Goal: Task Accomplishment & Management: Complete application form

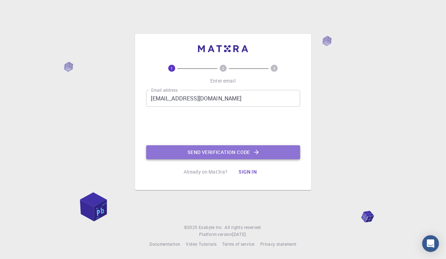
click at [234, 153] on button "Send verification code" at bounding box center [223, 152] width 154 height 14
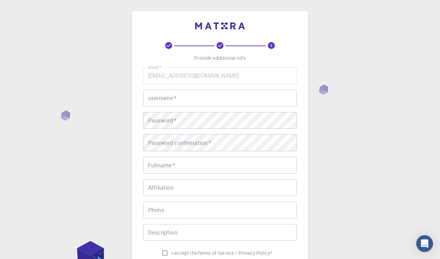
click at [250, 96] on input "username   *" at bounding box center [220, 97] width 154 height 17
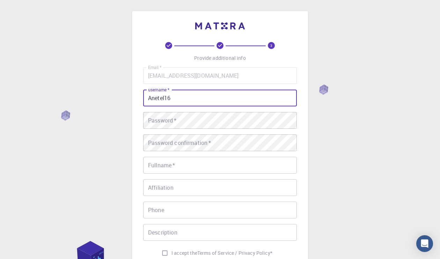
click at [208, 98] on input "Anetel16" at bounding box center [220, 97] width 154 height 17
type input "Anetel05"
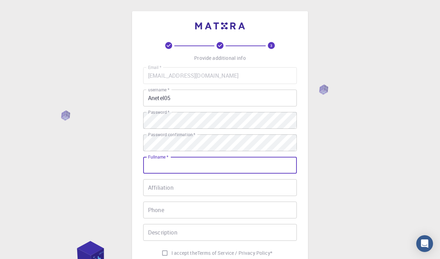
click at [179, 164] on input "Fullname   *" at bounding box center [220, 165] width 154 height 17
type input "Anete [PERSON_NAME]"
type input "[PHONE_NUMBER]"
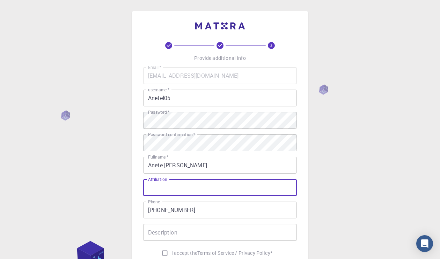
click at [188, 191] on input "Affiliation" at bounding box center [220, 187] width 154 height 17
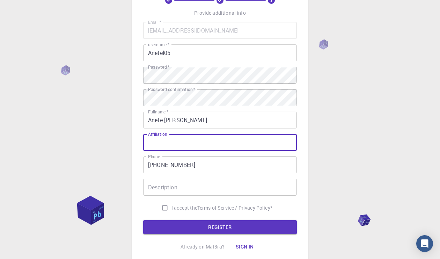
scroll to position [48, 0]
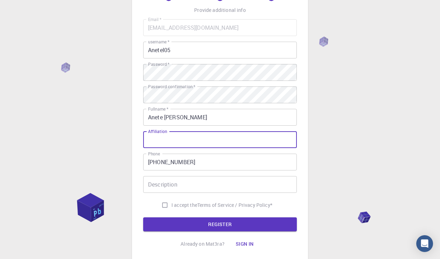
click at [163, 203] on input "I accept the Terms of Service / Privacy Policy *" at bounding box center [164, 204] width 13 height 13
checkbox input "true"
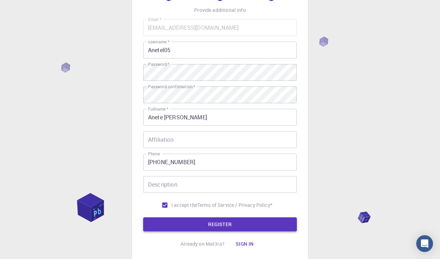
click at [185, 224] on button "REGISTER" at bounding box center [220, 224] width 154 height 14
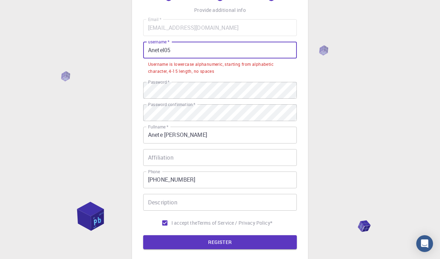
click at [150, 49] on input "Anetel05" at bounding box center [220, 50] width 154 height 17
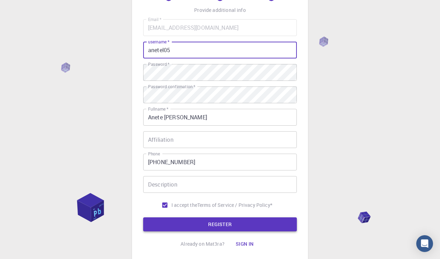
type input "anetel05"
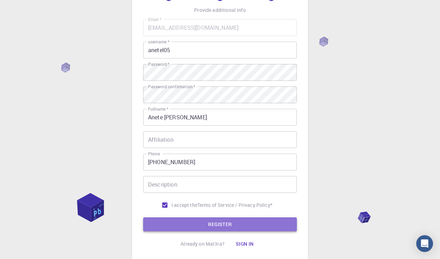
click at [212, 220] on button "REGISTER" at bounding box center [220, 224] width 154 height 14
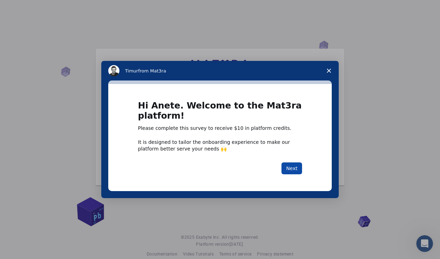
click at [288, 171] on button "Next" at bounding box center [292, 168] width 21 height 12
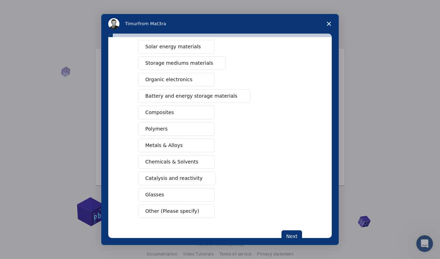
scroll to position [77, 0]
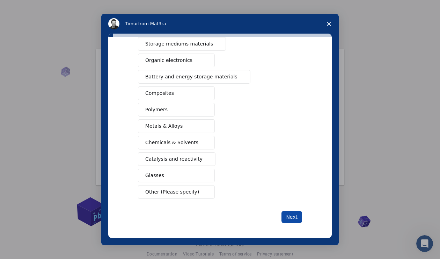
click at [295, 217] on button "Next" at bounding box center [292, 217] width 21 height 12
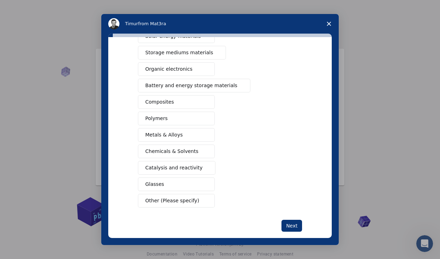
click at [192, 144] on button "Chemicals & Solvents" at bounding box center [176, 151] width 77 height 14
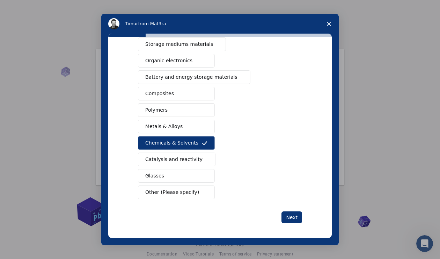
click at [192, 137] on button "Chemicals & Solvents" at bounding box center [176, 143] width 77 height 14
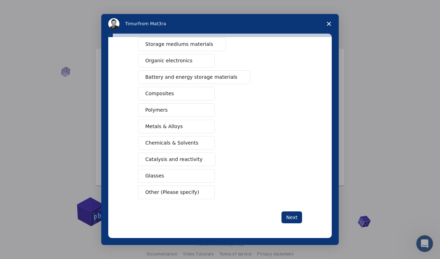
click at [186, 194] on span "Other (Please specify)" at bounding box center [172, 191] width 54 height 7
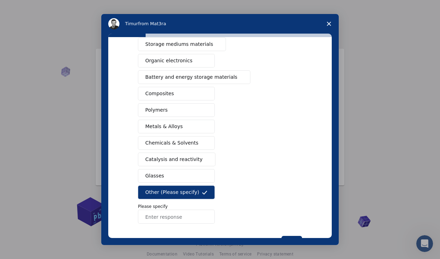
click at [188, 215] on input "Enter response" at bounding box center [176, 216] width 77 height 14
type input "medicine"
click at [257, 215] on div "Semiconductors Solar energy materials Storage mediums materials Organic electro…" at bounding box center [220, 114] width 164 height 219
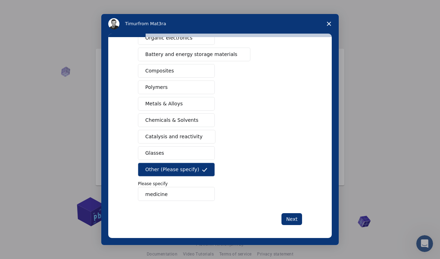
scroll to position [101, 0]
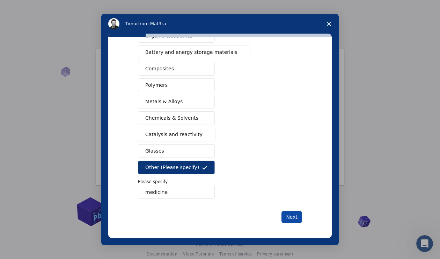
click at [295, 214] on button "Next" at bounding box center [292, 217] width 21 height 12
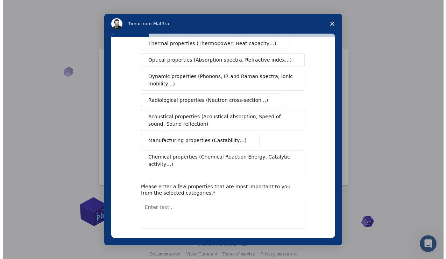
scroll to position [99, 0]
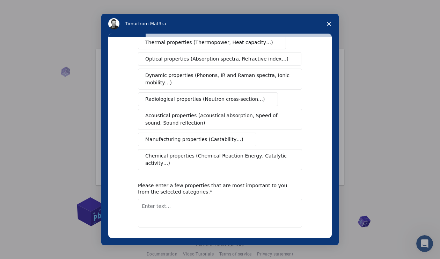
click at [327, 25] on icon "Close survey" at bounding box center [329, 24] width 4 height 4
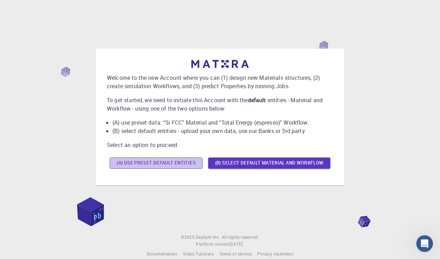
click at [191, 164] on button "(A) Use preset default entities" at bounding box center [156, 162] width 93 height 11
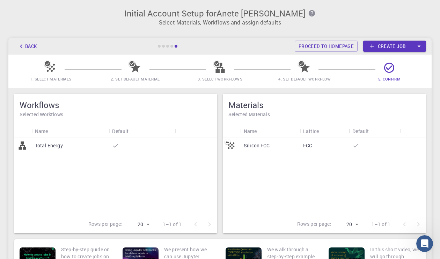
click at [397, 42] on link "Create job" at bounding box center [387, 46] width 49 height 11
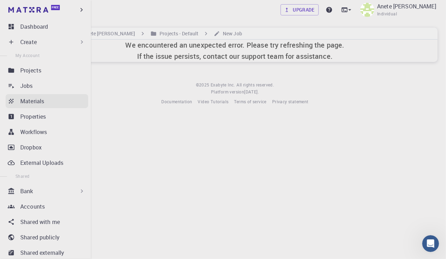
click at [42, 105] on p "Materials" at bounding box center [32, 101] width 24 height 8
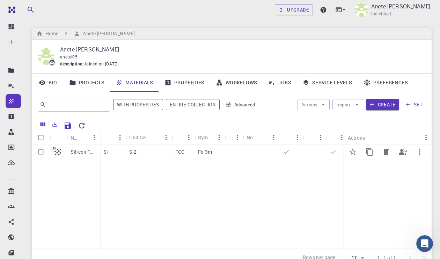
click at [100, 154] on div "Silicon FCC" at bounding box center [83, 151] width 33 height 15
